Goal: Check status: Check status

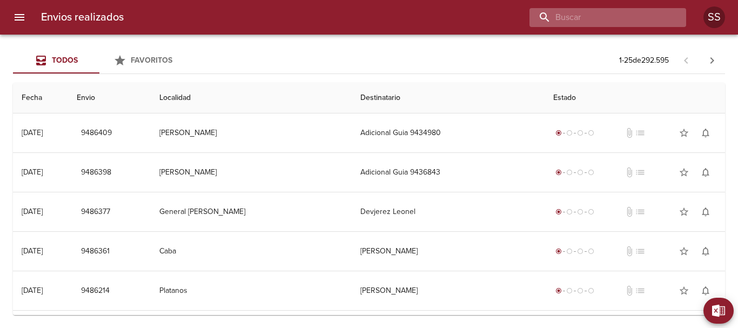
click at [604, 20] on input "buscar" at bounding box center [599, 17] width 138 height 19
paste input "VY9867"
click at [543, 15] on input "VY9867" at bounding box center [599, 17] width 138 height 19
click at [546, 18] on input "VY9867" at bounding box center [599, 17] width 138 height 19
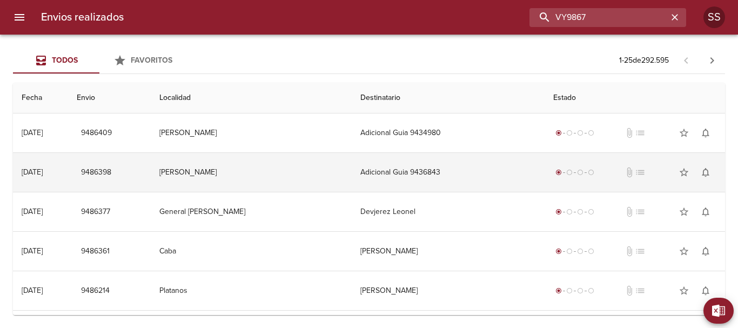
type input "VY9867"
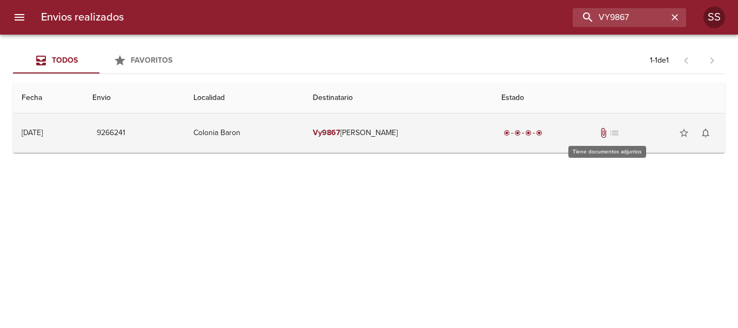
click at [608, 132] on span "attach_file" at bounding box center [603, 133] width 11 height 11
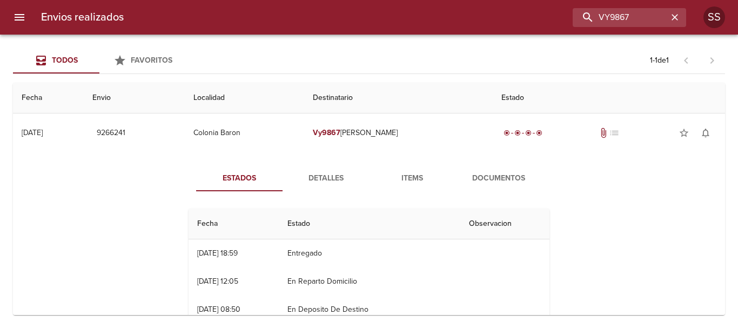
scroll to position [54, 0]
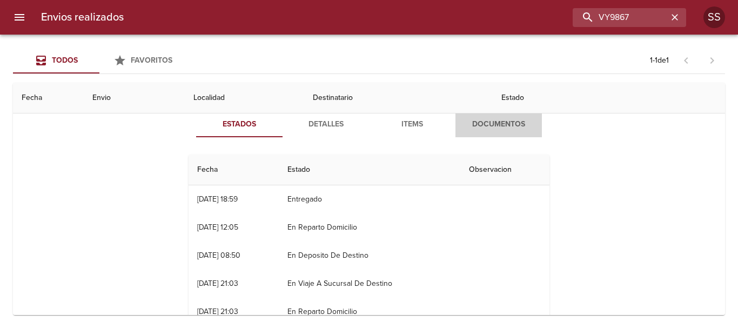
click at [498, 126] on span "Documentos" at bounding box center [499, 125] width 74 height 14
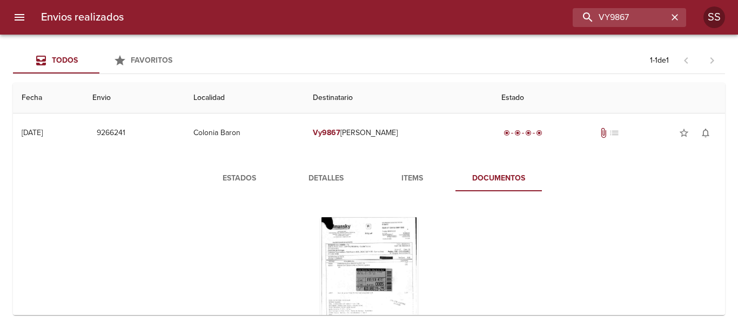
scroll to position [68, 0]
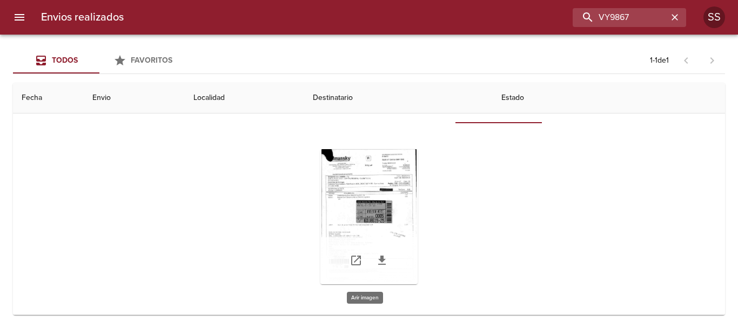
click at [364, 175] on div "Tabla de envíos del cliente" at bounding box center [369, 216] width 97 height 135
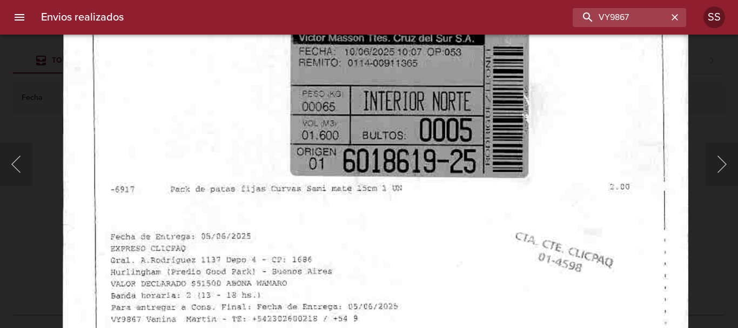
click at [376, 244] on img "Lightbox" at bounding box center [376, 135] width 627 height 888
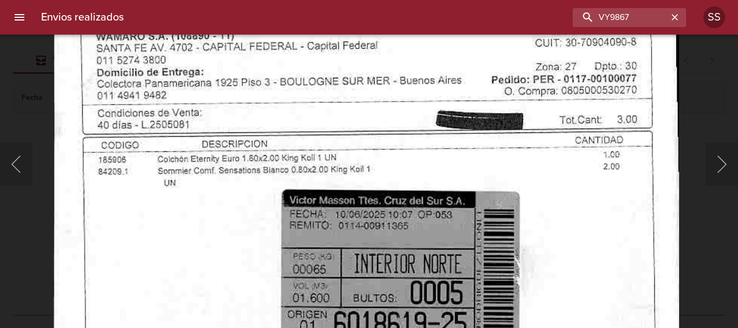
click at [367, 283] on img "Lightbox" at bounding box center [367, 298] width 627 height 888
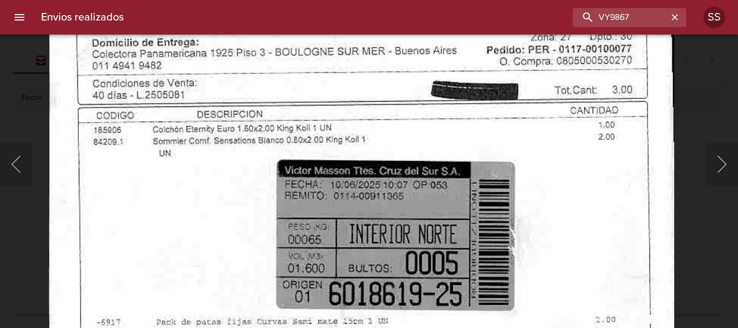
click at [373, 183] on img "Lightbox" at bounding box center [362, 268] width 627 height 888
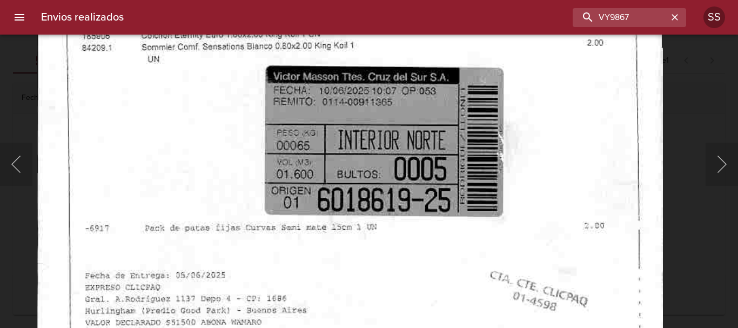
click at [377, 129] on img "Lightbox" at bounding box center [350, 174] width 627 height 888
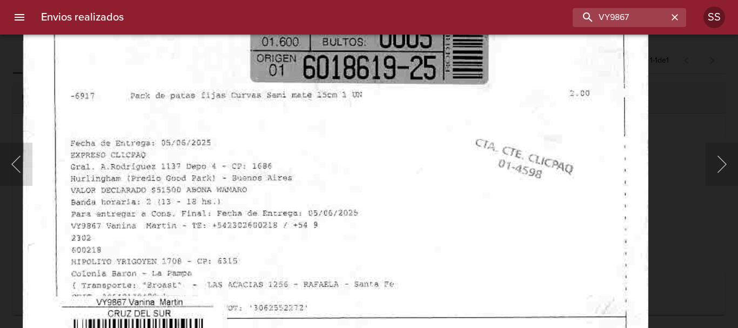
click at [364, 158] on img "Lightbox" at bounding box center [336, 42] width 627 height 888
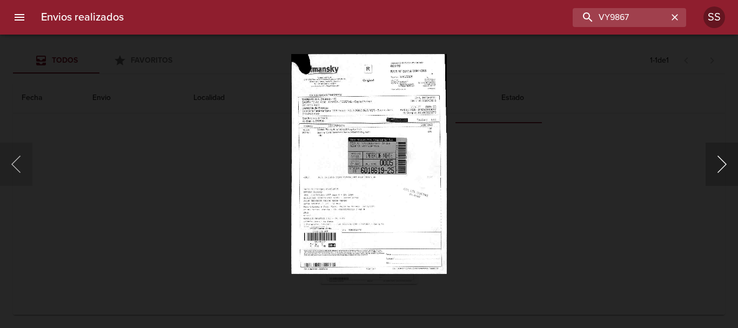
click at [730, 157] on button "Siguiente" at bounding box center [722, 164] width 32 height 43
click at [727, 164] on button "Siguiente" at bounding box center [722, 164] width 32 height 43
click at [725, 166] on button "Siguiente" at bounding box center [722, 164] width 32 height 43
click at [16, 163] on button "Anterior" at bounding box center [16, 164] width 32 height 43
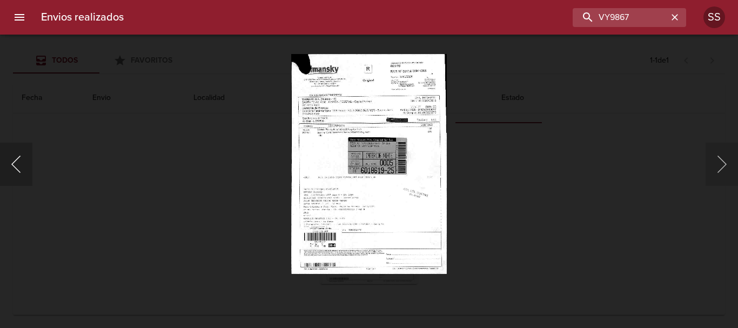
click at [17, 163] on button "Anterior" at bounding box center [16, 164] width 32 height 43
click at [677, 21] on icon "button" at bounding box center [675, 17] width 11 height 11
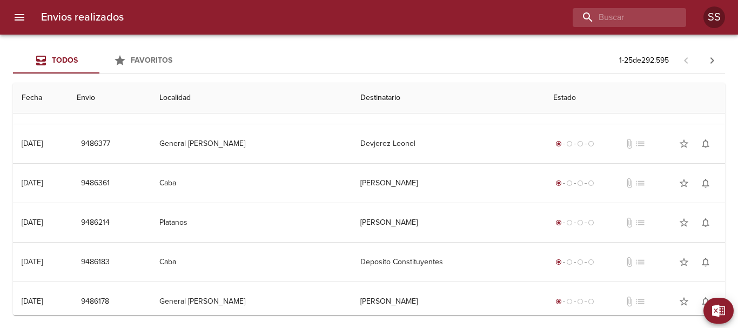
scroll to position [0, 0]
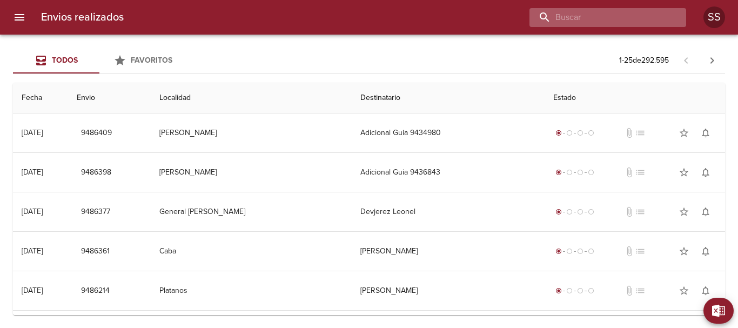
click at [621, 14] on input "buscar" at bounding box center [599, 17] width 138 height 19
paste input "VY9867"
type input "VY9867"
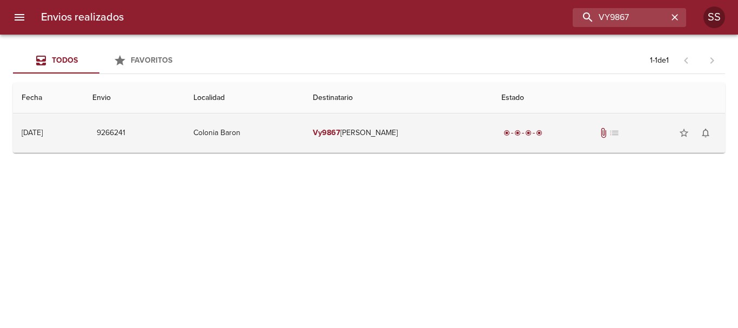
click at [609, 129] on span "attach_file" at bounding box center [603, 133] width 11 height 11
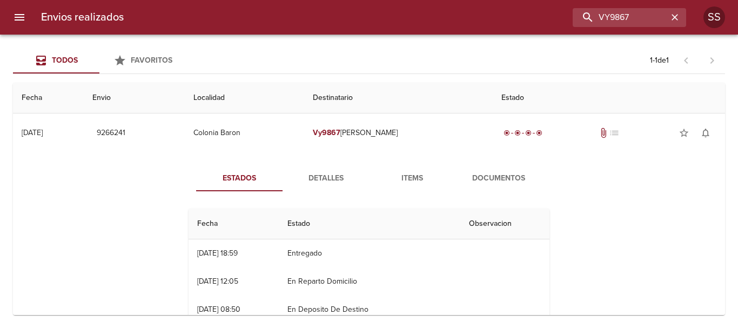
click at [494, 174] on span "Documentos" at bounding box center [499, 179] width 74 height 14
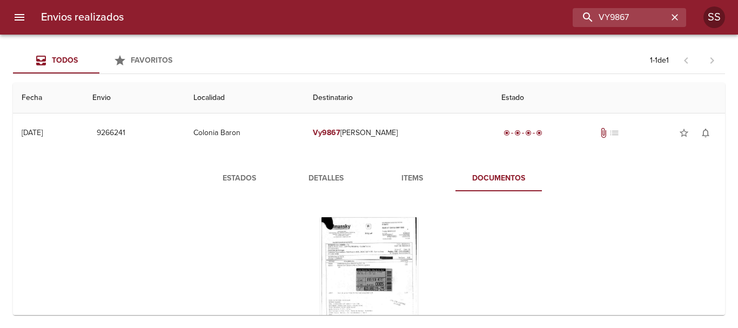
click at [402, 177] on span "Items" at bounding box center [413, 179] width 74 height 14
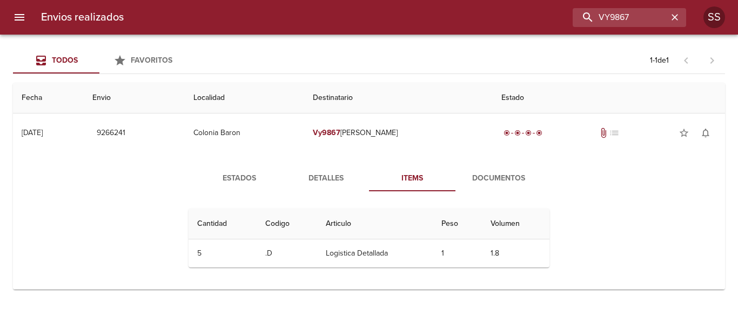
click at [339, 182] on span "Detalles" at bounding box center [326, 179] width 74 height 14
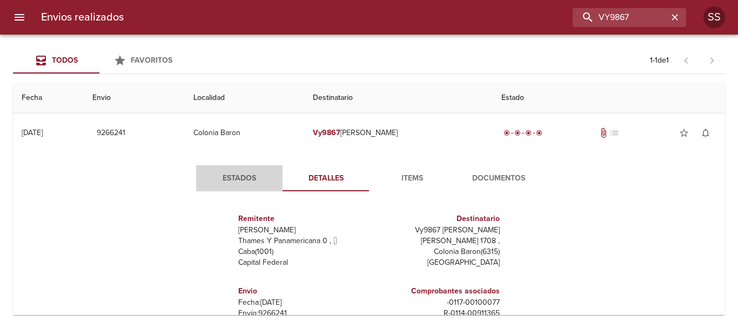
click at [245, 179] on span "Estados" at bounding box center [240, 179] width 74 height 14
